Goal: Information Seeking & Learning: Find specific fact

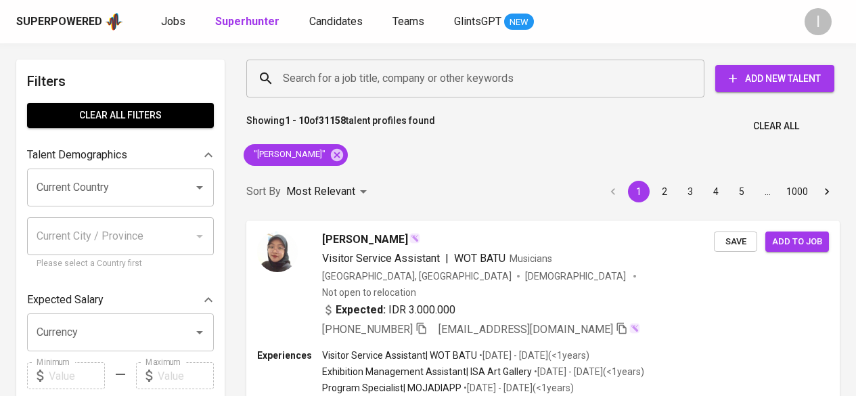
click at [331, 150] on icon at bounding box center [337, 154] width 12 height 12
click at [417, 76] on input "Search for a job title, company or other keywords" at bounding box center [478, 79] width 398 height 26
click at [372, 81] on input "Search for a job title, company or other keywords" at bounding box center [478, 79] width 398 height 26
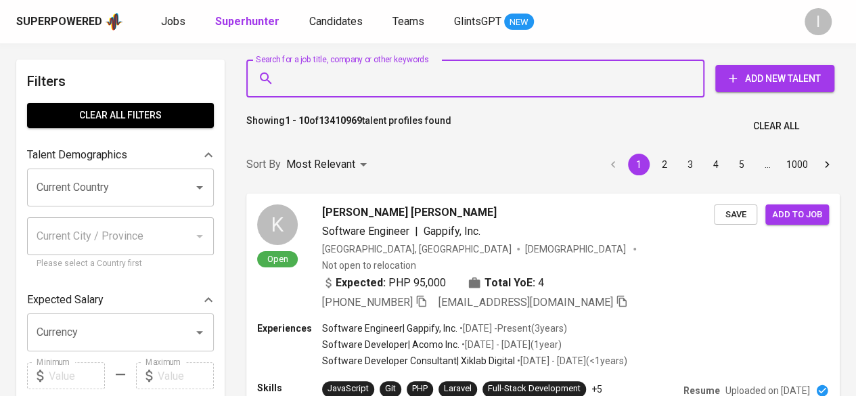
paste input "[EMAIL_ADDRESS][DOMAIN_NAME]"
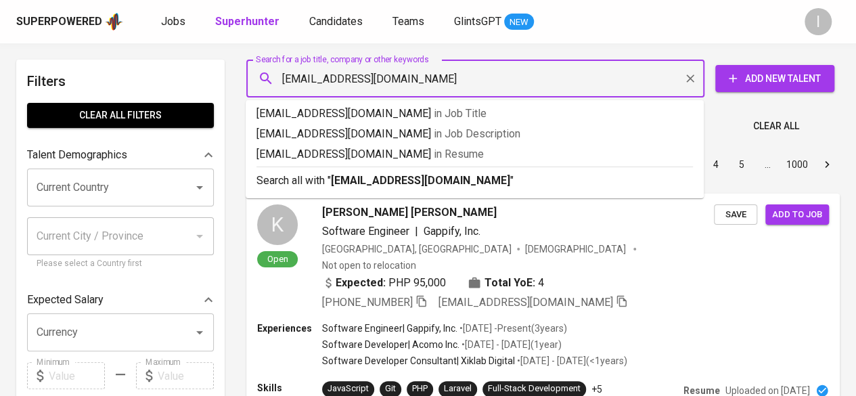
type input "[EMAIL_ADDRESS][DOMAIN_NAME]"
click at [461, 183] on p "Search all with " [EMAIL_ADDRESS][DOMAIN_NAME] "" at bounding box center [474, 181] width 436 height 16
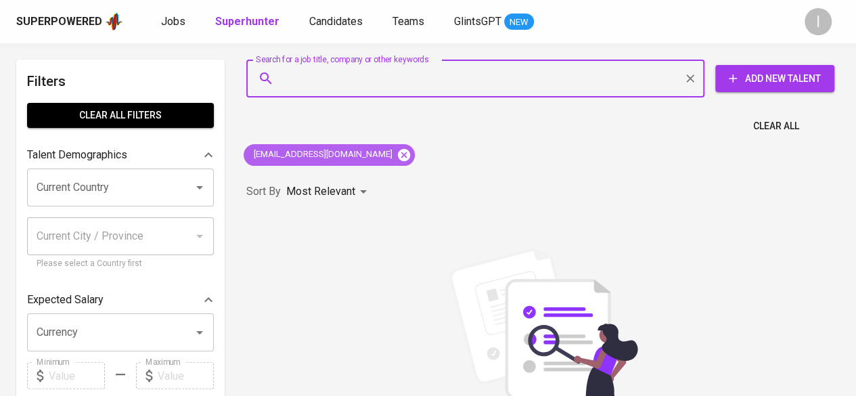
click at [398, 151] on icon at bounding box center [404, 154] width 12 height 12
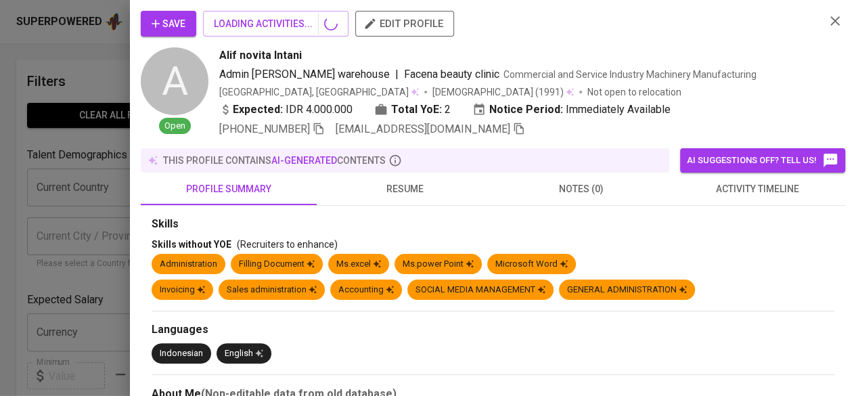
click at [838, 18] on icon "button" at bounding box center [835, 21] width 16 height 16
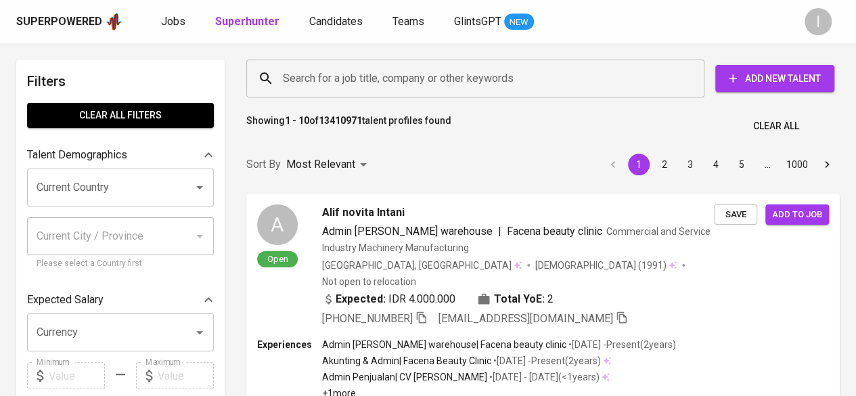
click at [431, 68] on input "Search for a job title, company or other keywords" at bounding box center [478, 79] width 398 height 26
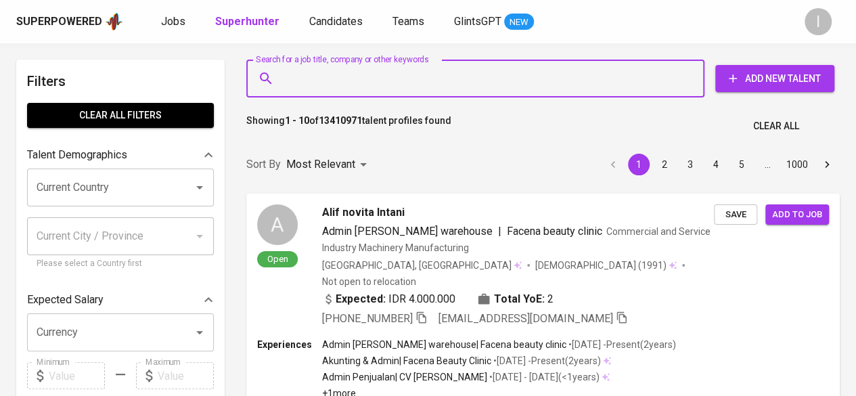
paste input "[EMAIL_ADDRESS][DOMAIN_NAME]"
type input "[EMAIL_ADDRESS][DOMAIN_NAME]"
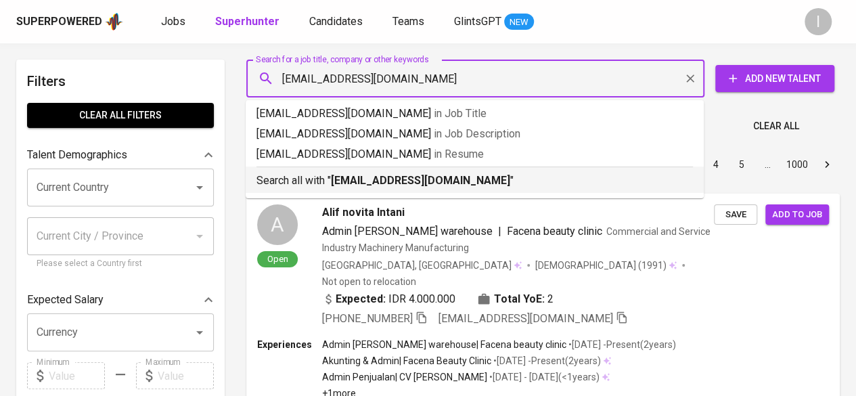
click at [425, 176] on b "[EMAIL_ADDRESS][DOMAIN_NAME]" at bounding box center [420, 180] width 179 height 13
click at [425, 176] on div "Sort By Most Relevant MOST_RELEVANT 1 2 3 4 5 … 1000" at bounding box center [543, 164] width 610 height 41
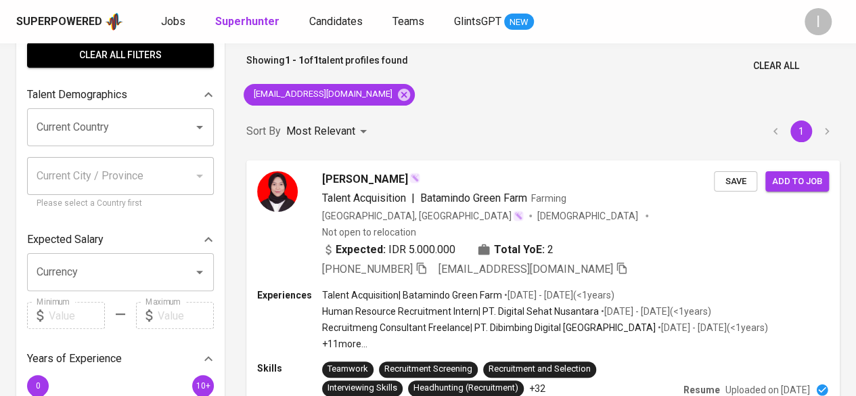
scroll to position [135, 0]
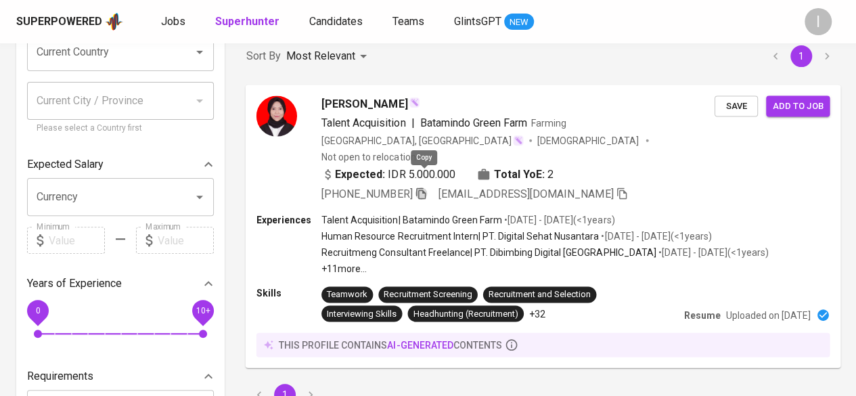
click at [425, 187] on icon "button" at bounding box center [420, 193] width 9 height 12
